Goal: Task Accomplishment & Management: Manage account settings

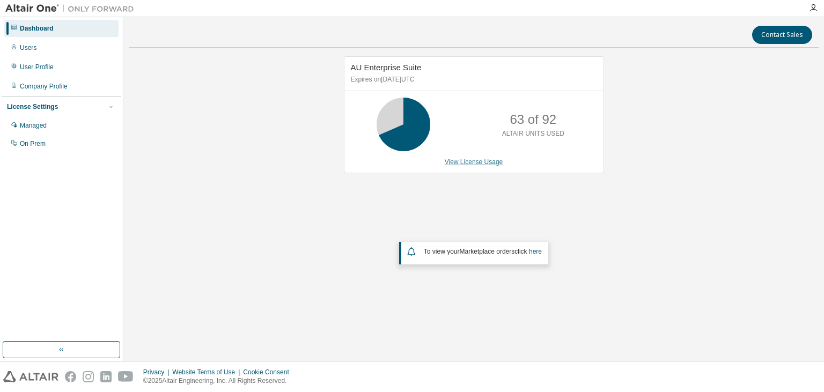
click at [474, 163] on link "View License Usage" at bounding box center [474, 162] width 58 height 8
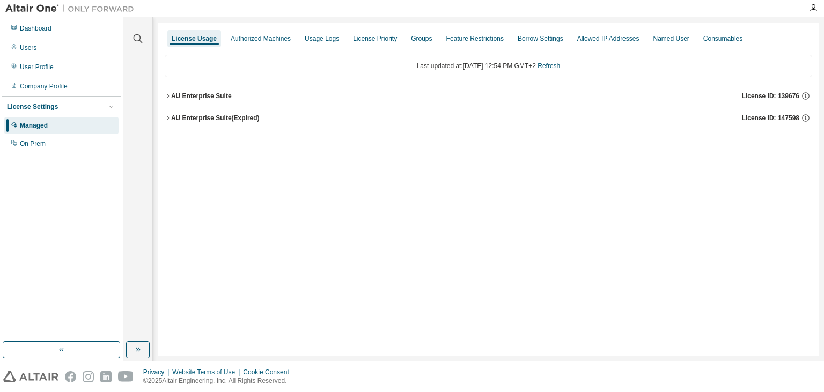
click at [193, 92] on div "AU Enterprise Suite" at bounding box center [201, 96] width 61 height 9
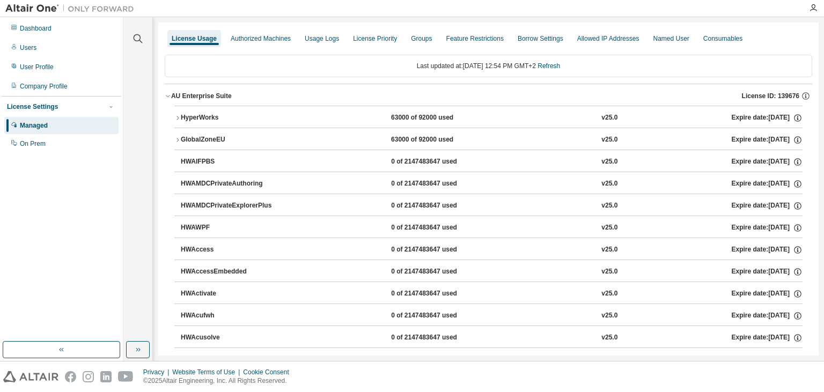
click at [205, 115] on div "HyperWorks" at bounding box center [229, 118] width 97 height 10
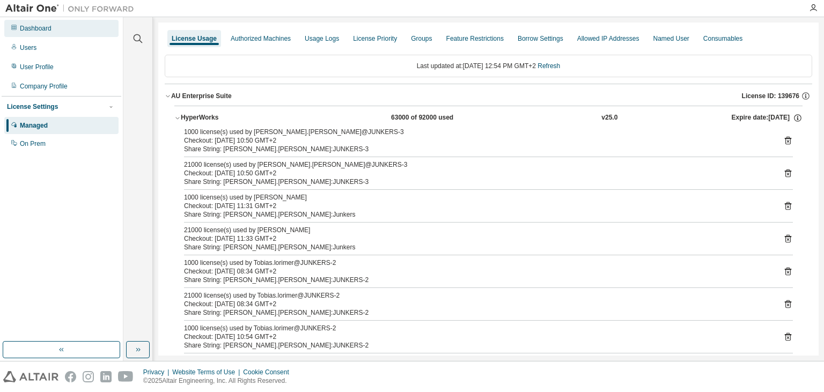
click at [53, 31] on div "Dashboard" at bounding box center [61, 28] width 114 height 17
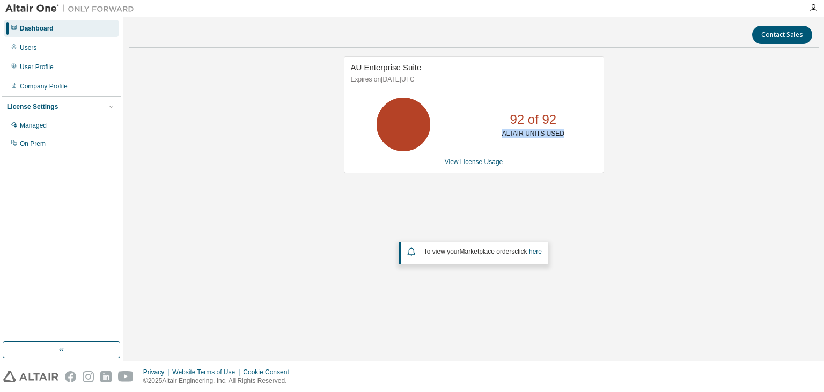
drag, startPoint x: 507, startPoint y: 131, endPoint x: 579, endPoint y: 131, distance: 71.9
click at [579, 131] on div "92 of 92 ALTAIR UNITS USED" at bounding box center [474, 125] width 259 height 54
drag, startPoint x: 473, startPoint y: 142, endPoint x: 544, endPoint y: 158, distance: 72.5
click at [544, 158] on div "AU Enterprise Suite Expires on [DATE] UTC 92 of 92 ALTAIR UNITS USED View Licen…" at bounding box center [474, 114] width 260 height 117
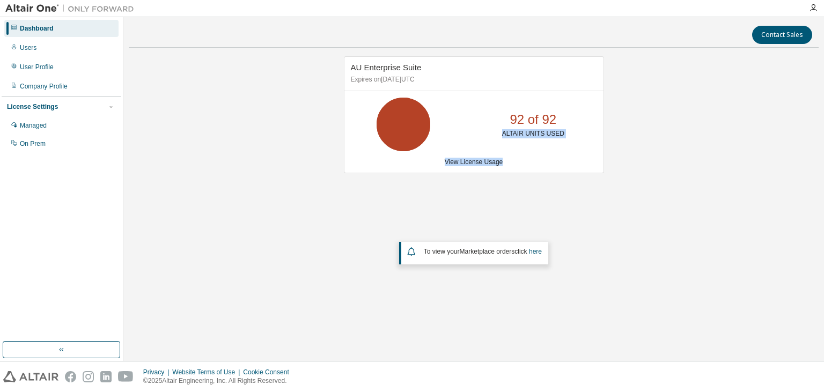
click at [544, 158] on div "View License Usage" at bounding box center [474, 162] width 246 height 9
drag, startPoint x: 544, startPoint y: 158, endPoint x: 355, endPoint y: 59, distance: 213.6
click at [355, 59] on div "AU Enterprise Suite Expires on [DATE] UTC 92 of 92 ALTAIR UNITS USED View Licen…" at bounding box center [474, 114] width 260 height 117
click at [342, 80] on div "AU Enterprise Suite Expires on [DATE] UTC 92 of 92 ALTAIR UNITS USED View Licen…" at bounding box center [468, 120] width 271 height 128
